Goal: Task Accomplishment & Management: Manage account settings

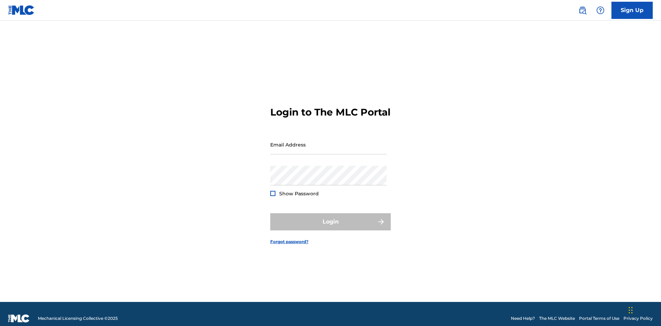
scroll to position [9, 0]
click at [328, 141] on input "Email Address" at bounding box center [328, 145] width 116 height 20
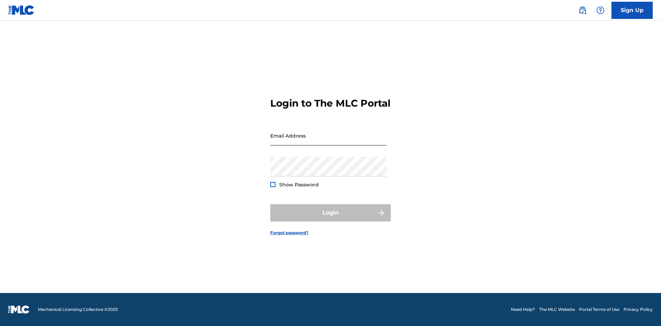
scroll to position [9, 0]
type input "[EMAIL_ADDRESS][DOMAIN_NAME]"
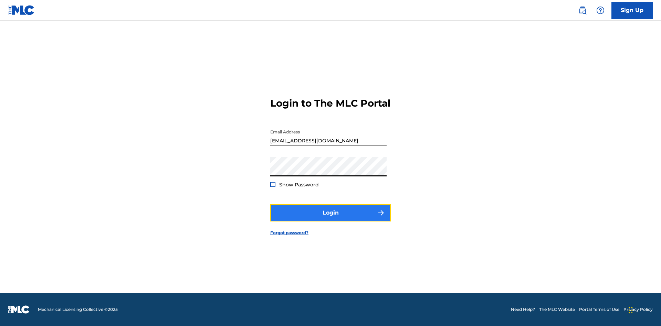
click at [330, 219] on button "Login" at bounding box center [330, 212] width 120 height 17
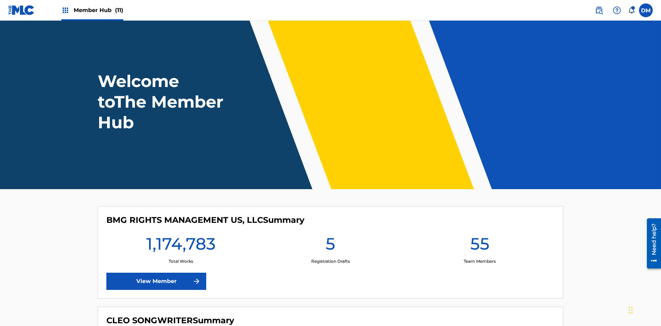
click at [98, 10] on span "Member Hub (11)" at bounding box center [99, 10] width 50 height 8
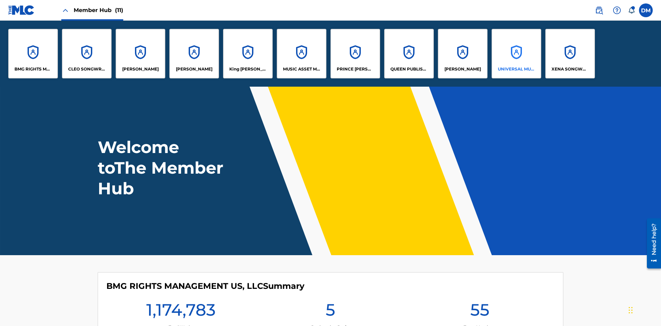
click at [516, 69] on p "UNIVERSAL MUSIC PUB GROUP" at bounding box center [517, 69] width 38 height 6
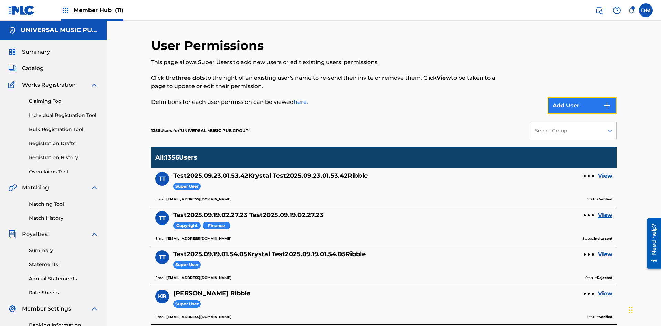
click at [582, 97] on button "Add User" at bounding box center [581, 105] width 69 height 17
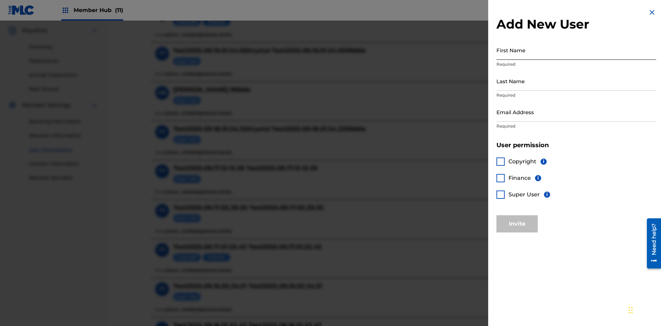
click at [576, 50] on input "First Name" at bounding box center [576, 50] width 160 height 20
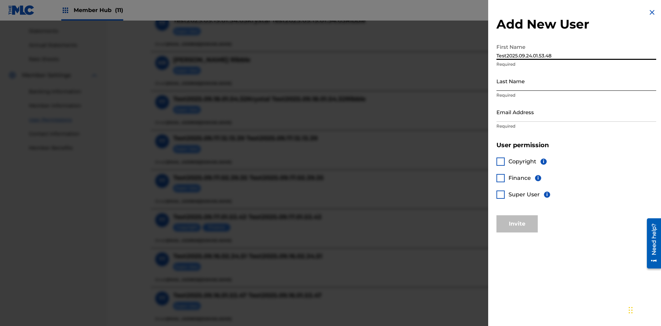
type input "Test2025.09.24.01.53.48"
click at [576, 81] on input "Last Name" at bounding box center [576, 81] width 160 height 20
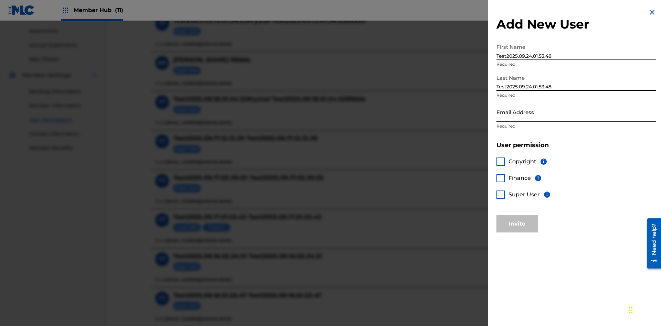
type input "Test2025.09.24.01.53.48"
click at [576, 112] on input "Email Address" at bounding box center [576, 112] width 160 height 20
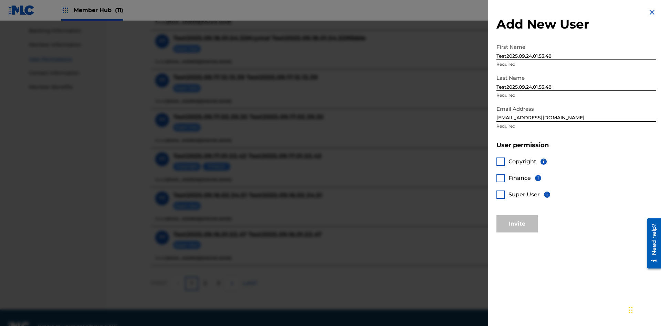
type input "[EMAIL_ADDRESS][DOMAIN_NAME]"
click at [500, 161] on div at bounding box center [500, 162] width 8 height 8
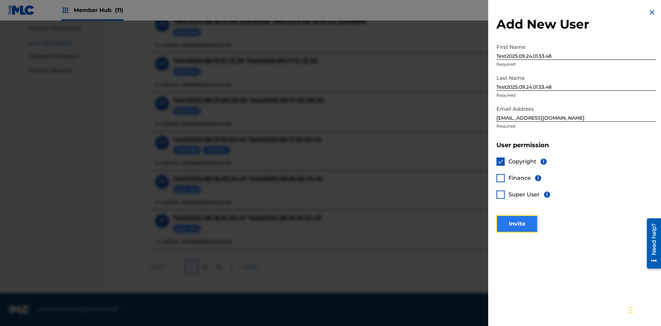
click at [517, 224] on button "Invite" at bounding box center [516, 223] width 41 height 17
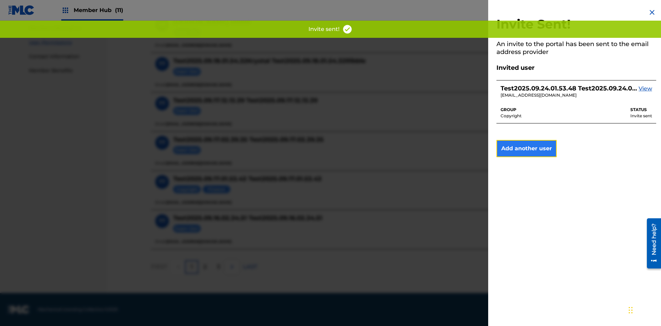
click at [526, 149] on button "Add another user" at bounding box center [526, 148] width 60 height 17
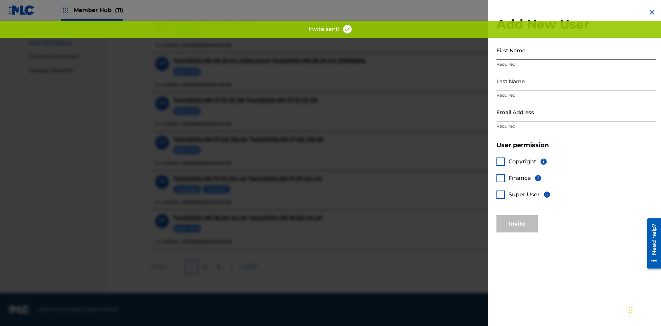
click at [576, 50] on input "First Name" at bounding box center [576, 50] width 160 height 20
type input "Test2025.09.24.01.53.51"
click at [576, 81] on input "Last Name" at bounding box center [576, 81] width 160 height 20
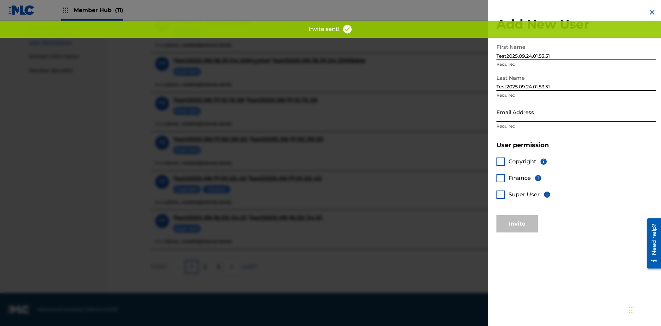
type input "Test2025.09.24.01.53.51"
click at [576, 112] on input "Email Address" at bounding box center [576, 112] width 160 height 20
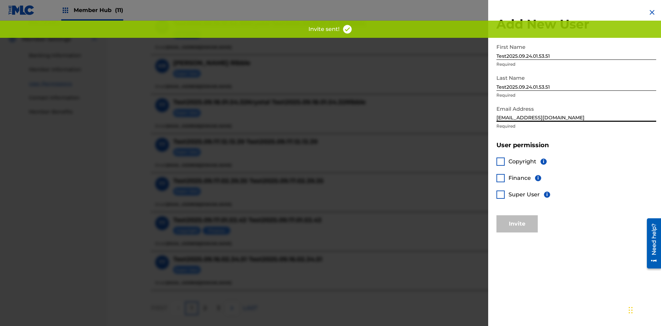
type input "[EMAIL_ADDRESS][DOMAIN_NAME]"
click at [500, 178] on div at bounding box center [500, 178] width 8 height 8
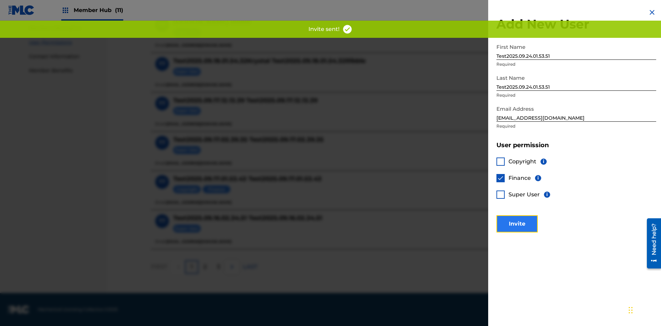
click at [517, 224] on button "Invite" at bounding box center [516, 223] width 41 height 17
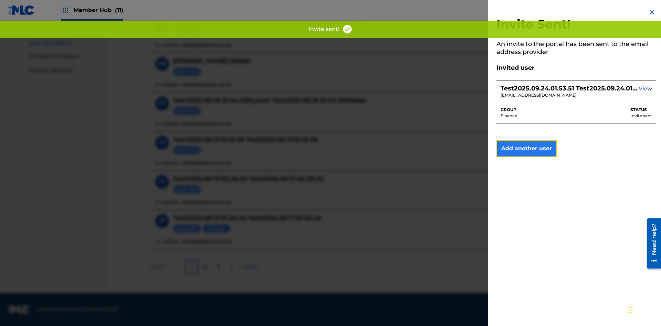
click at [526, 149] on button "Add another user" at bounding box center [526, 148] width 60 height 17
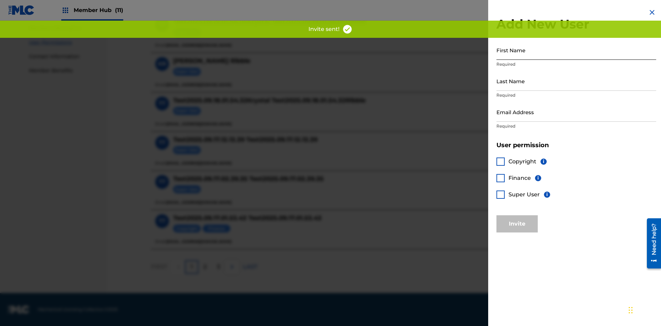
click at [576, 50] on input "First Name" at bounding box center [576, 50] width 160 height 20
type input "Test2025.09.24.01.53.54"
click at [576, 81] on input "Last Name" at bounding box center [576, 81] width 160 height 20
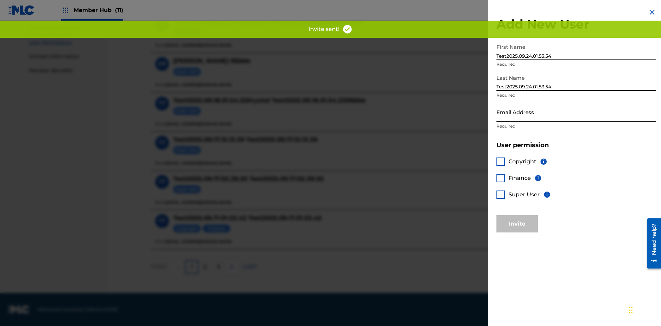
type input "Test2025.09.24.01.53.54"
click at [576, 112] on input "Email Address" at bounding box center [576, 112] width 160 height 20
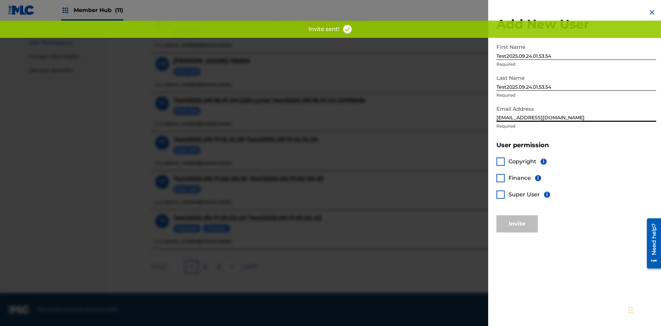
type input "[EMAIL_ADDRESS][DOMAIN_NAME]"
click at [500, 194] on div at bounding box center [500, 195] width 8 height 8
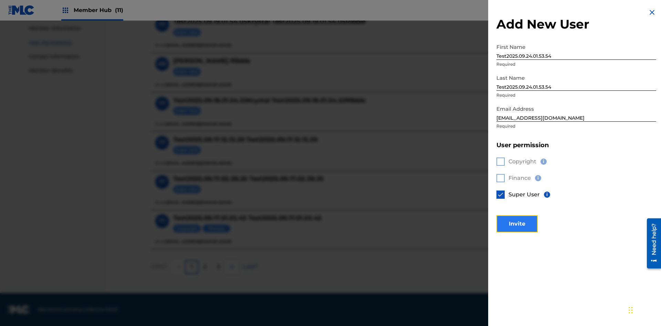
click at [517, 224] on button "Invite" at bounding box center [516, 223] width 41 height 17
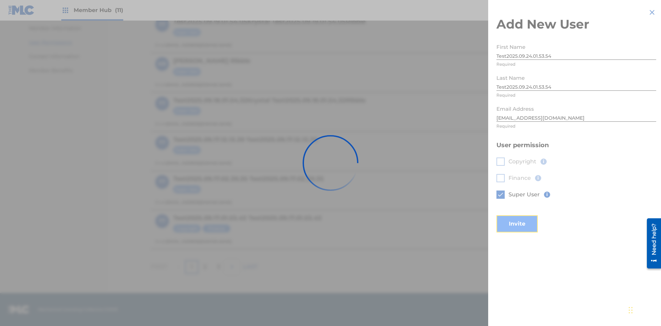
click at [526, 215] on button "Invite" at bounding box center [516, 223] width 41 height 17
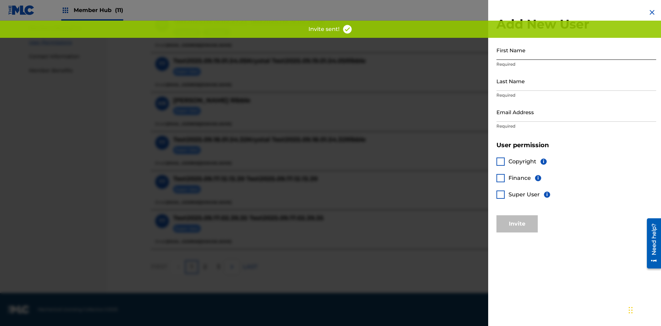
click at [576, 50] on input "First Name" at bounding box center [576, 50] width 160 height 20
type input "Test2025.09.24.01.53.57"
click at [576, 81] on input "Last Name" at bounding box center [576, 81] width 160 height 20
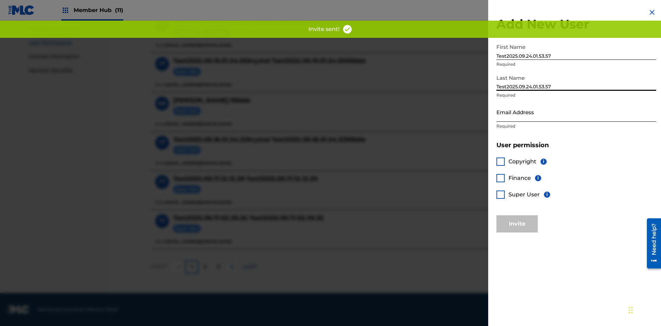
type input "Test2025.09.24.01.53.57"
click at [576, 112] on input "Email Address" at bounding box center [576, 112] width 160 height 20
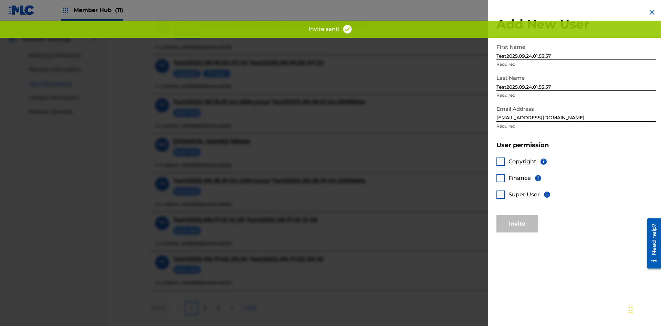
type input "[EMAIL_ADDRESS][DOMAIN_NAME]"
click at [500, 161] on div at bounding box center [500, 162] width 8 height 8
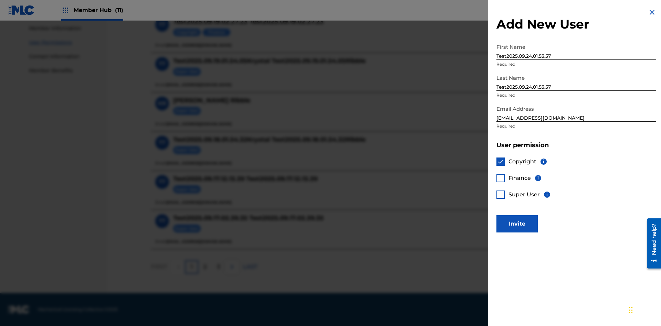
click at [500, 178] on div at bounding box center [500, 178] width 8 height 8
click at [517, 224] on button "Invite" at bounding box center [516, 223] width 41 height 17
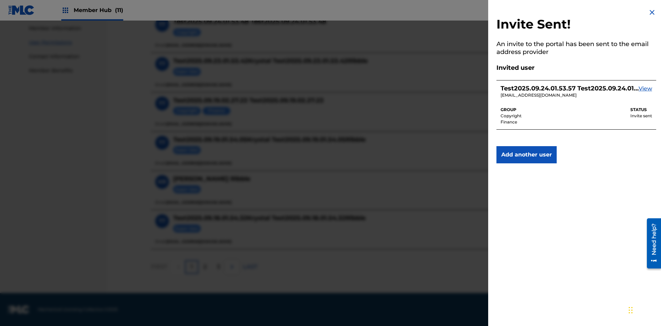
click at [652, 12] on img at bounding box center [652, 12] width 8 height 8
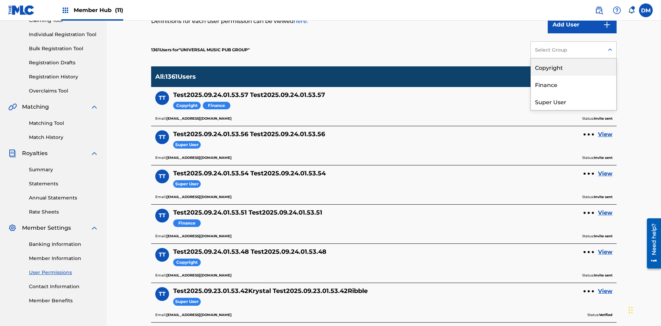
click at [573, 67] on div "Copyright" at bounding box center [573, 66] width 85 height 17
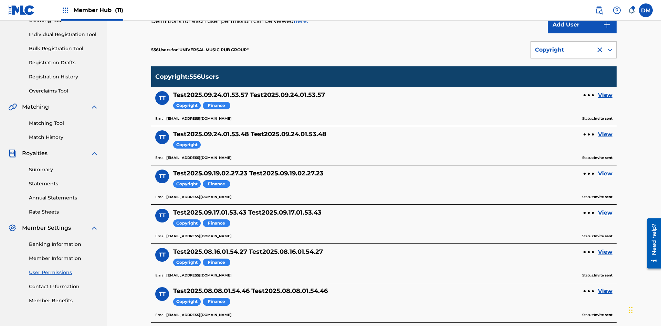
click at [573, 50] on div "Copyright" at bounding box center [563, 50] width 56 height 8
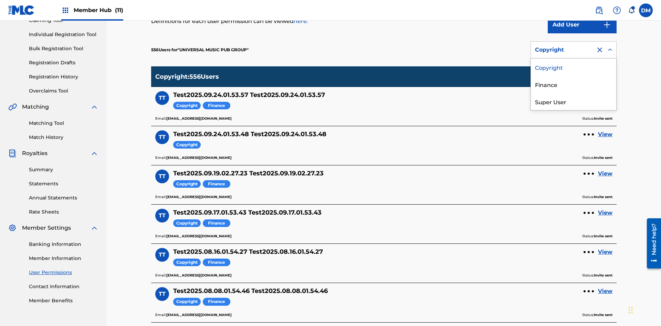
click at [573, 84] on div "Finance" at bounding box center [573, 84] width 85 height 17
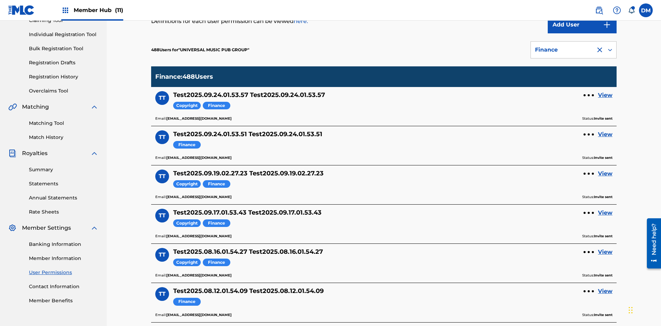
click at [573, 50] on div "Finance" at bounding box center [563, 50] width 56 height 8
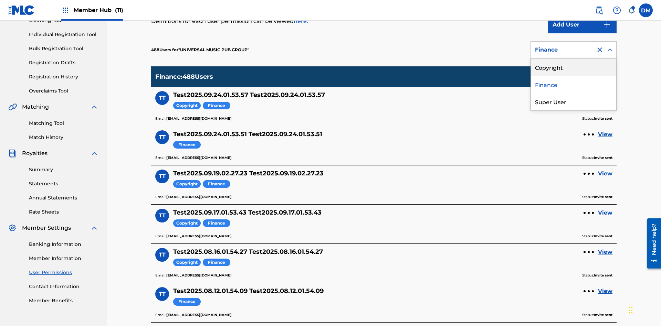
click at [573, 102] on div "Super User" at bounding box center [573, 101] width 85 height 17
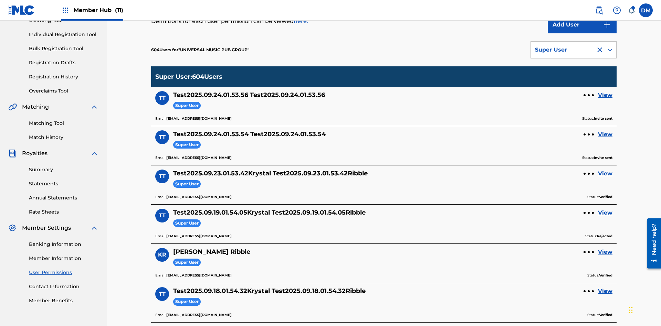
click at [573, 50] on div "Super User" at bounding box center [563, 50] width 56 height 8
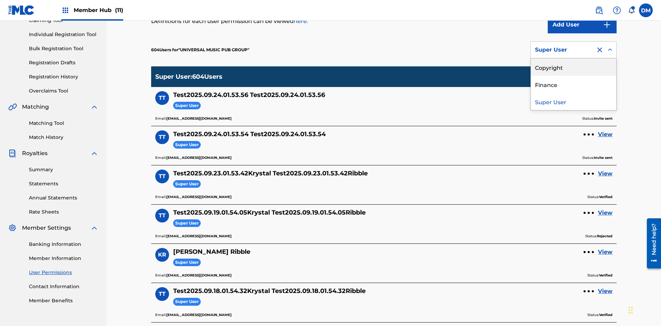
click at [573, 67] on div "Copyright" at bounding box center [573, 66] width 85 height 17
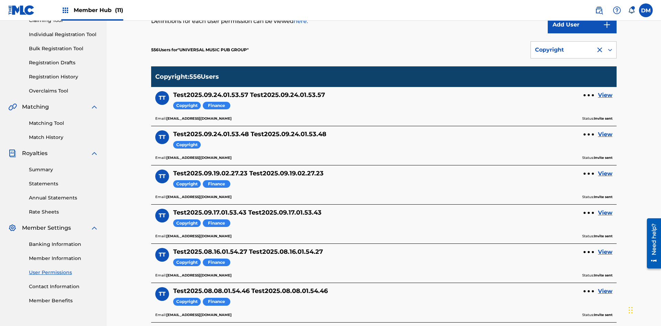
click at [573, 50] on div "Copyright" at bounding box center [563, 50] width 56 height 8
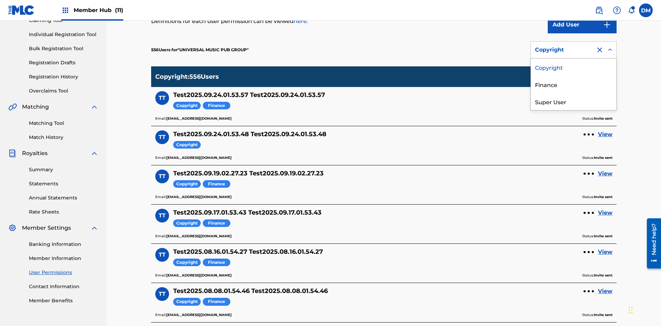
click at [573, 84] on div "Finance" at bounding box center [573, 84] width 85 height 17
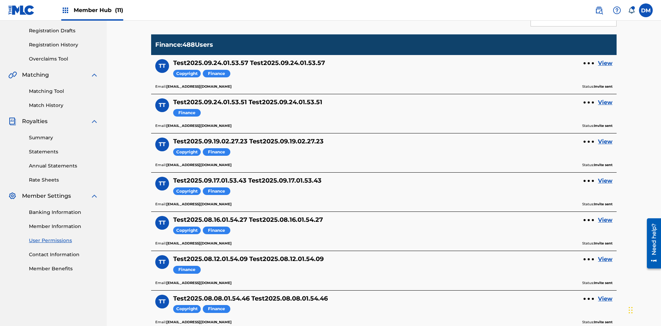
click at [599, 22] on div at bounding box center [599, 18] width 8 height 8
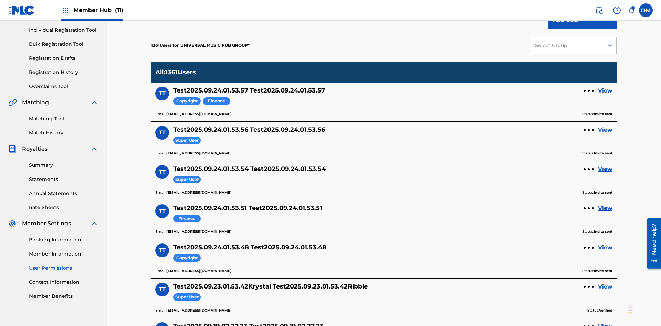
scroll to position [288, 0]
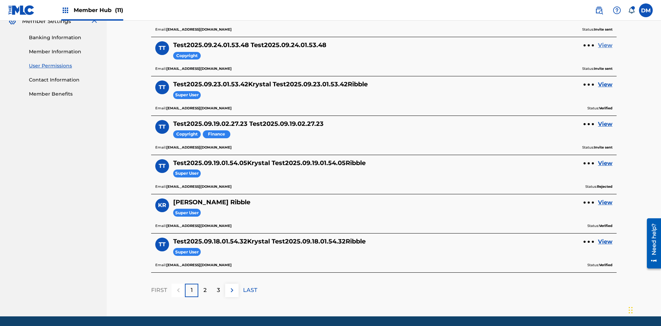
click at [605, 45] on link "View" at bounding box center [605, 45] width 14 height 8
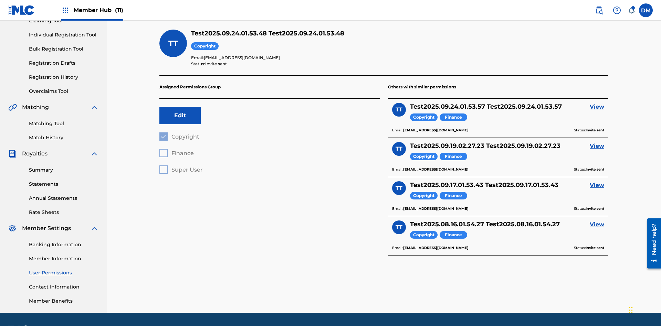
scroll to position [100, 0]
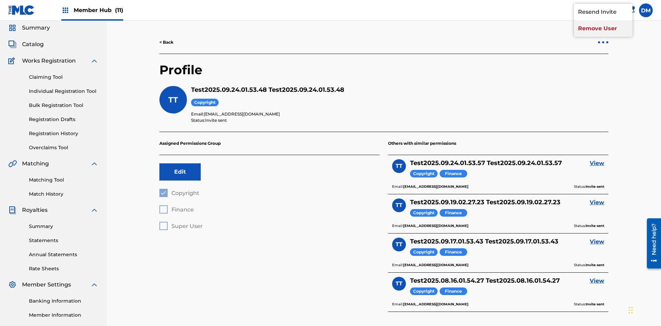
click at [603, 37] on p "Remove User" at bounding box center [603, 28] width 58 height 17
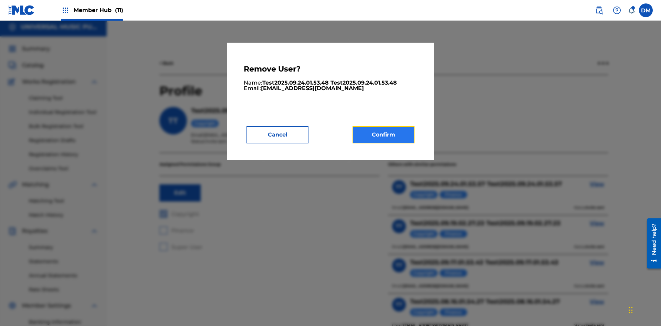
click at [383, 135] on button "Confirm" at bounding box center [383, 134] width 62 height 17
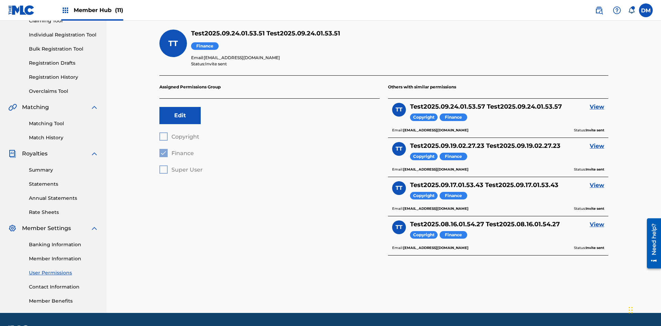
scroll to position [100, 0]
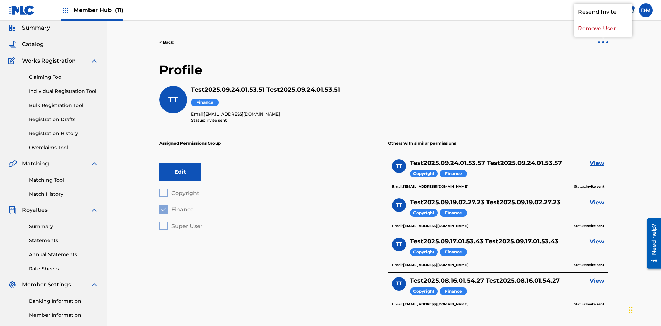
scroll to position [3, 0]
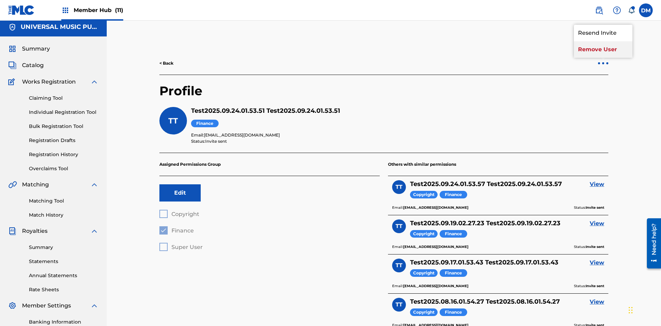
click at [603, 50] on p "Remove User" at bounding box center [603, 49] width 58 height 17
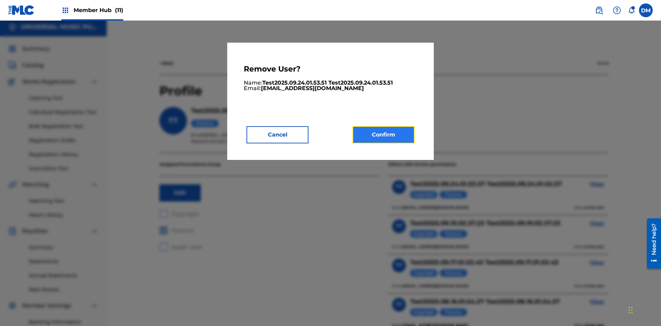
click at [383, 135] on button "Confirm" at bounding box center [383, 134] width 62 height 17
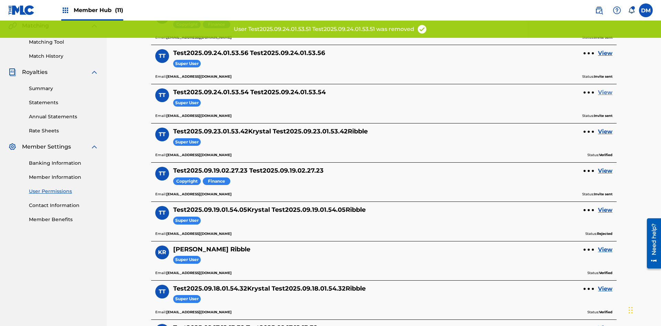
click at [605, 88] on link "View" at bounding box center [605, 92] width 14 height 8
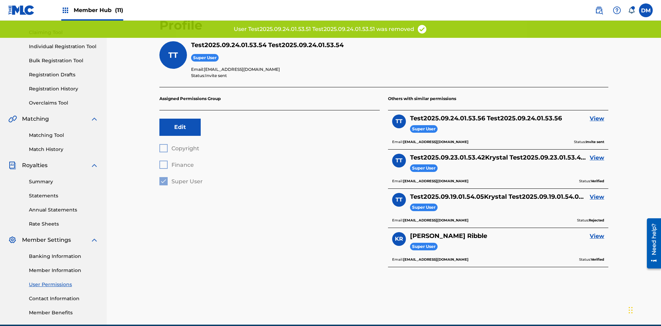
scroll to position [81, 0]
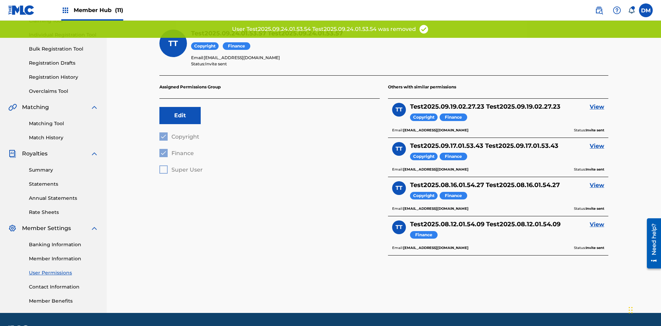
scroll to position [100, 0]
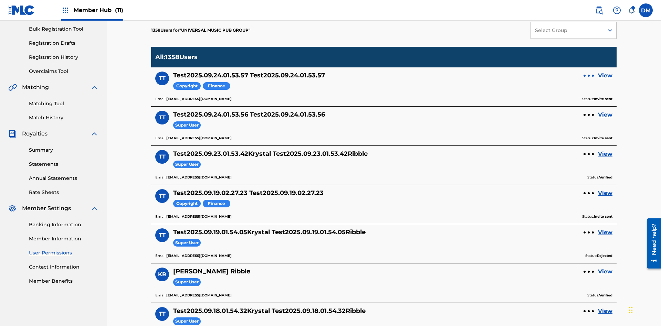
click at [588, 75] on div at bounding box center [588, 76] width 2 height 2
click at [588, 54] on p "Remove User" at bounding box center [588, 62] width 58 height 17
